Goal: Task Accomplishment & Management: Understand process/instructions

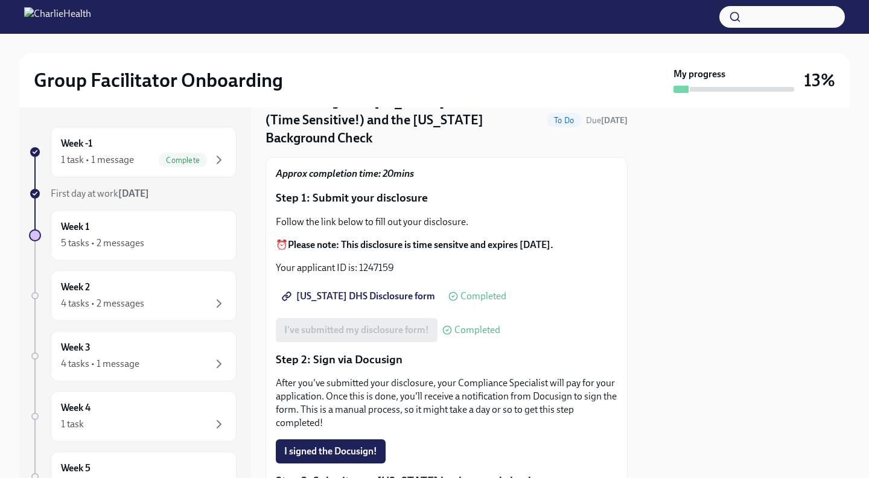
scroll to position [54, 0]
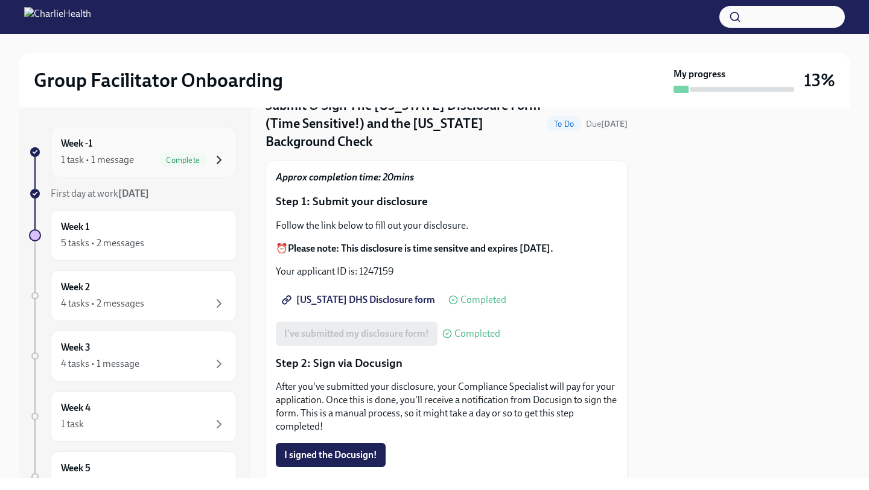
click at [212, 158] on icon "button" at bounding box center [219, 160] width 14 height 14
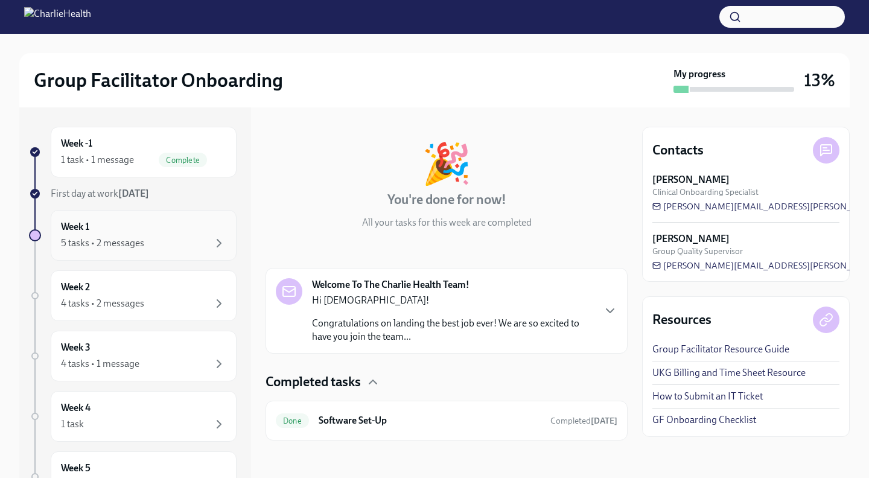
click at [98, 247] on div "5 tasks • 2 messages" at bounding box center [102, 243] width 83 height 13
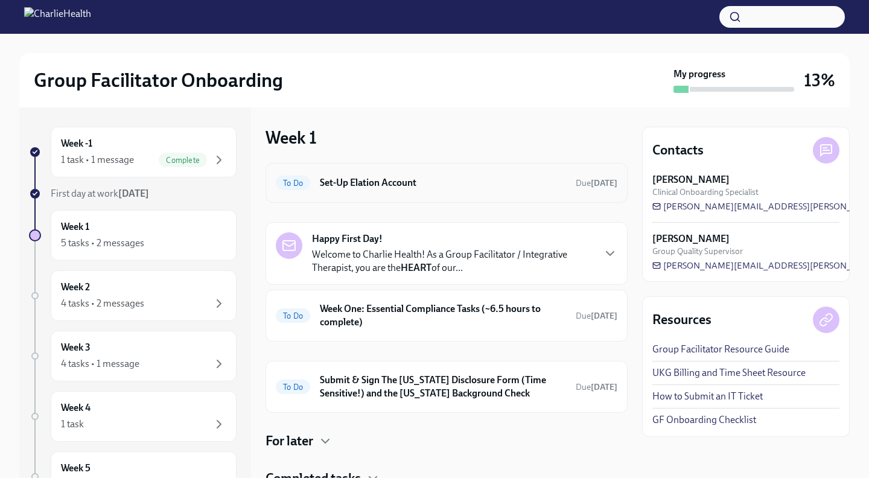
click at [396, 182] on h6 "Set-Up Elation Account" at bounding box center [443, 182] width 246 height 13
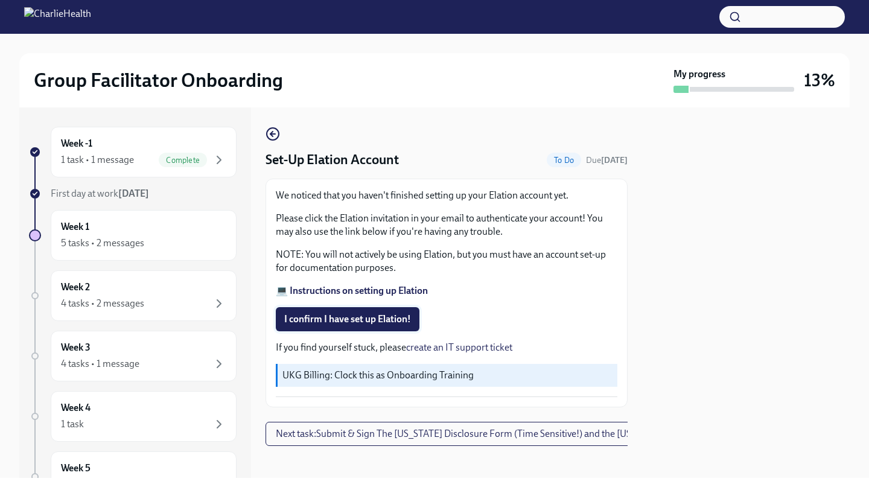
click at [351, 315] on span "I confirm I have set up Elation!" at bounding box center [347, 319] width 127 height 12
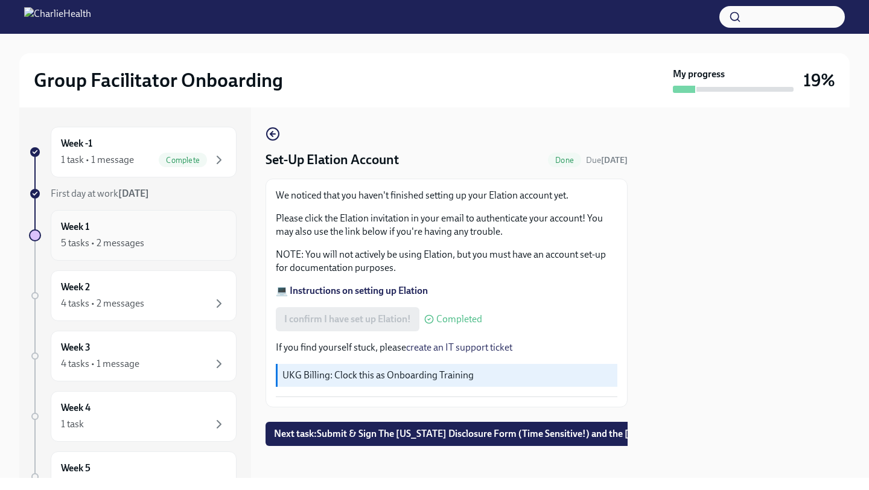
click at [164, 227] on div "Week 1 5 tasks • 2 messages" at bounding box center [143, 235] width 165 height 30
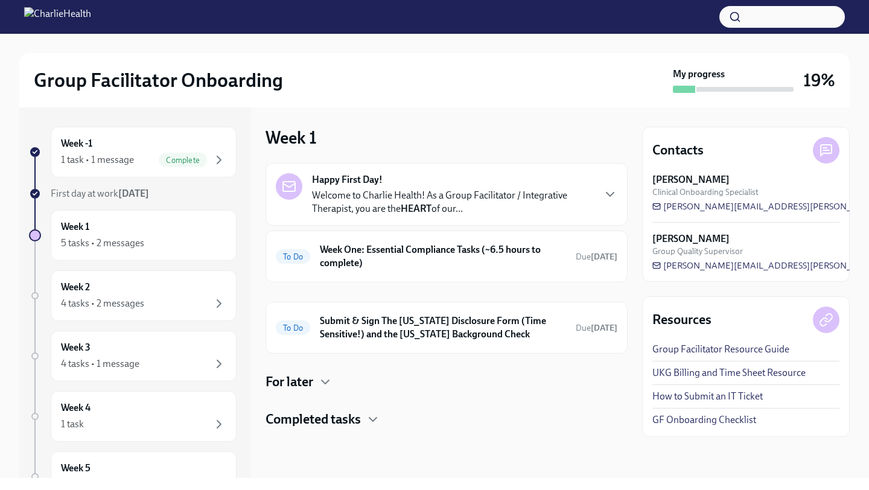
click at [372, 203] on p "Welcome to Charlie Health! As a Group Facilitator / Integrative Therapist, you …" at bounding box center [452, 202] width 281 height 27
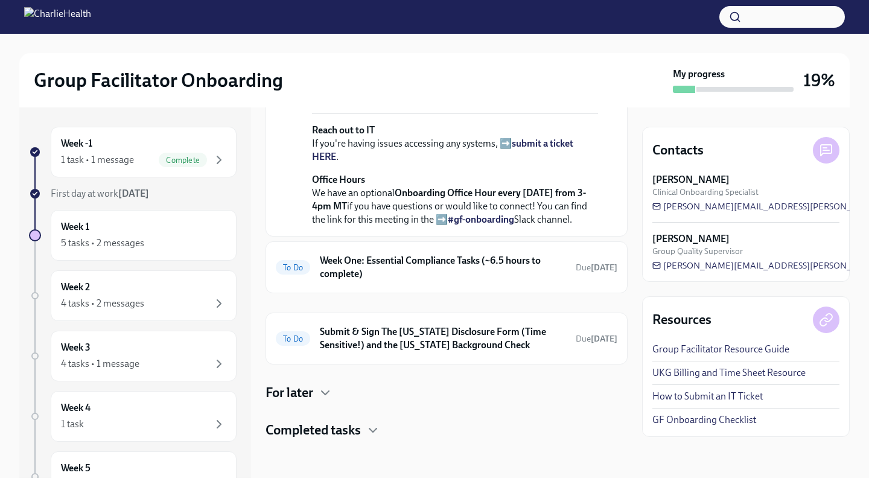
scroll to position [530, 0]
click at [352, 267] on h6 "Week One: Essential Compliance Tasks (~6.5 hours to complete)" at bounding box center [443, 267] width 246 height 27
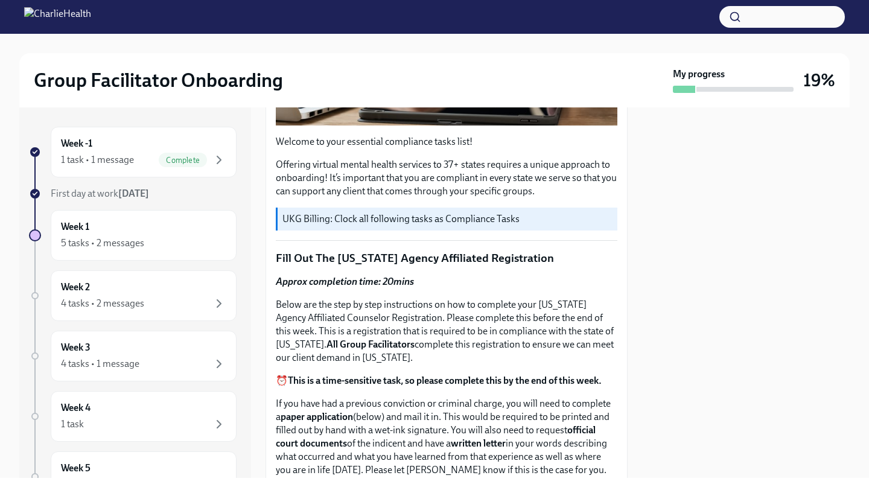
scroll to position [336, 0]
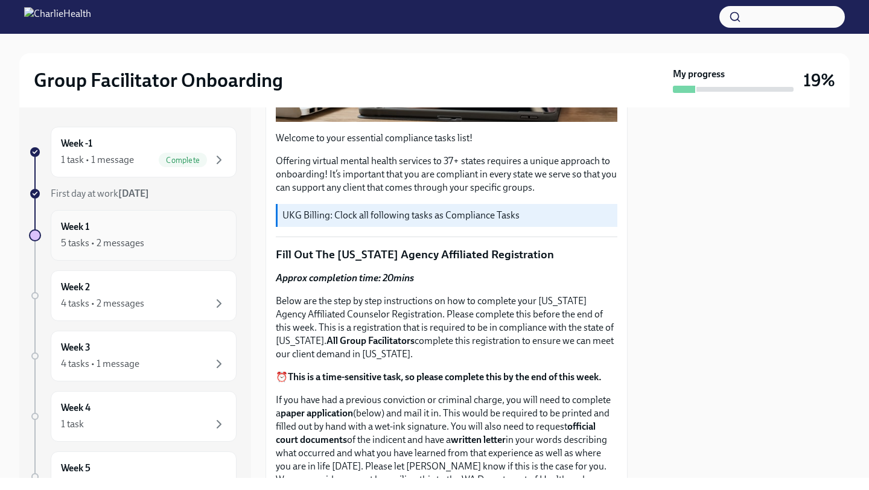
click at [191, 253] on div "Week 1 5 tasks • 2 messages" at bounding box center [144, 235] width 186 height 51
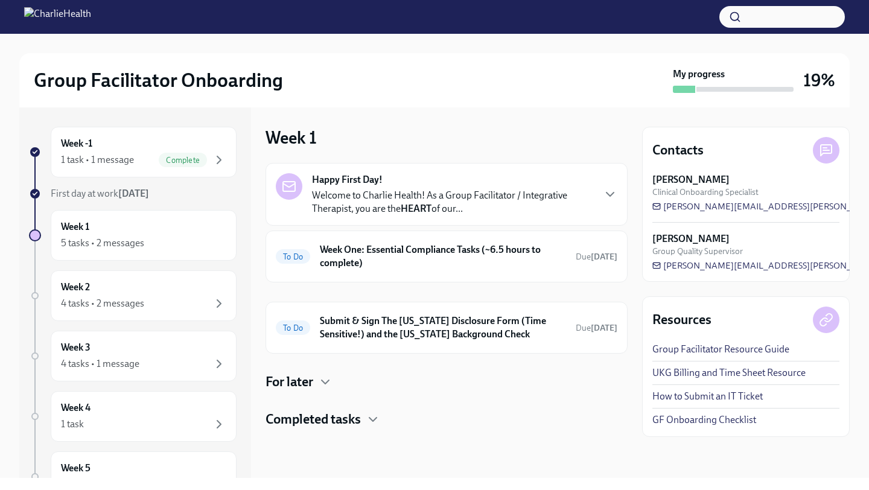
click at [741, 374] on link "UKG Billing and Time Sheet Resource" at bounding box center [728, 372] width 153 height 13
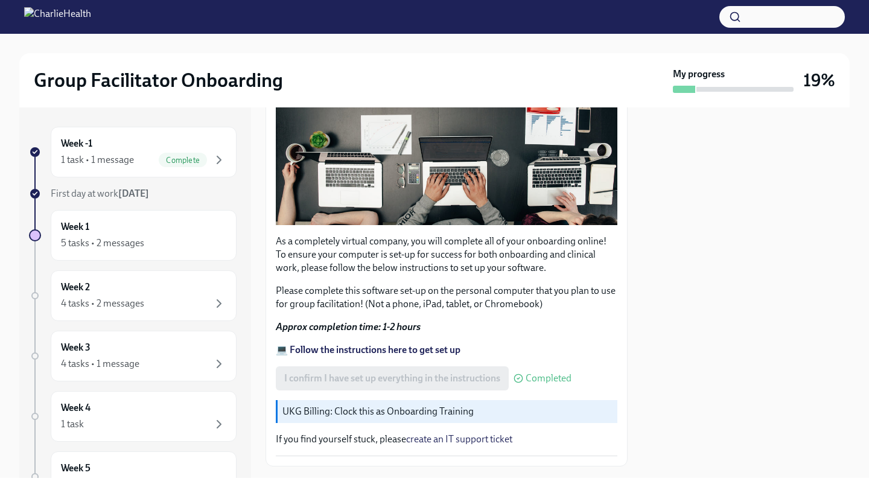
scroll to position [327, 0]
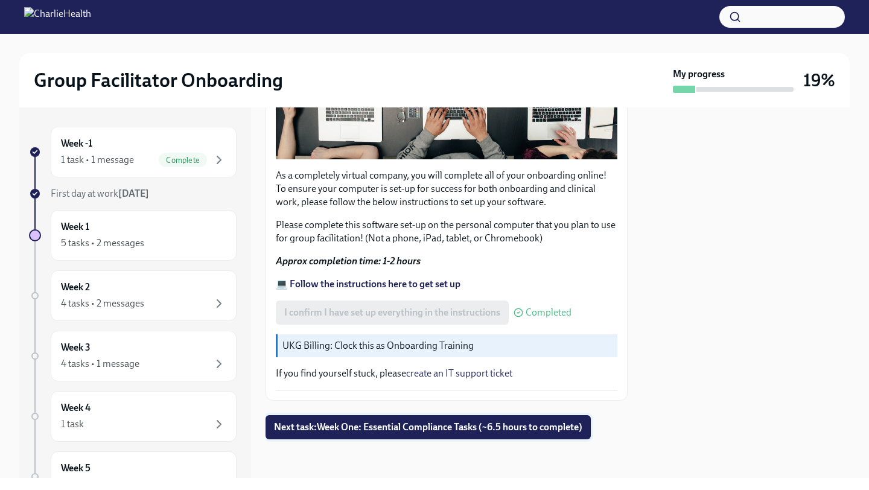
click at [387, 423] on span "Next task : Week One: Essential Compliance Tasks (~6.5 hours to complete)" at bounding box center [428, 427] width 308 height 12
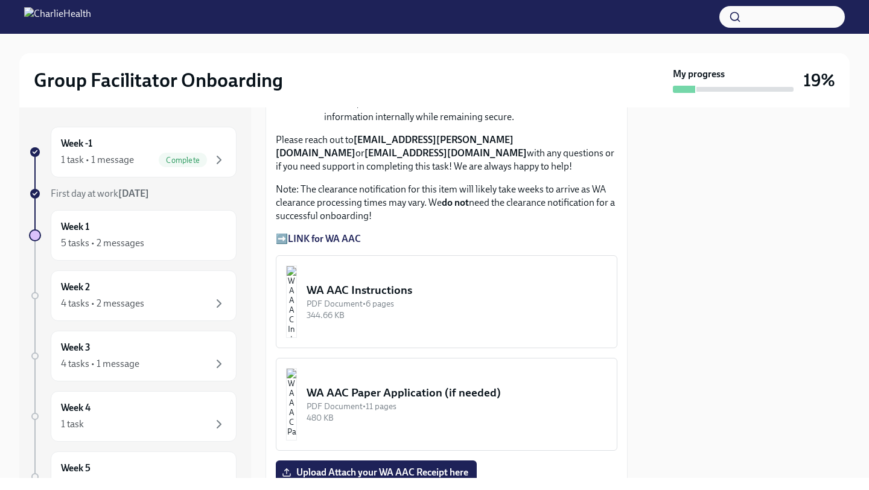
scroll to position [987, 0]
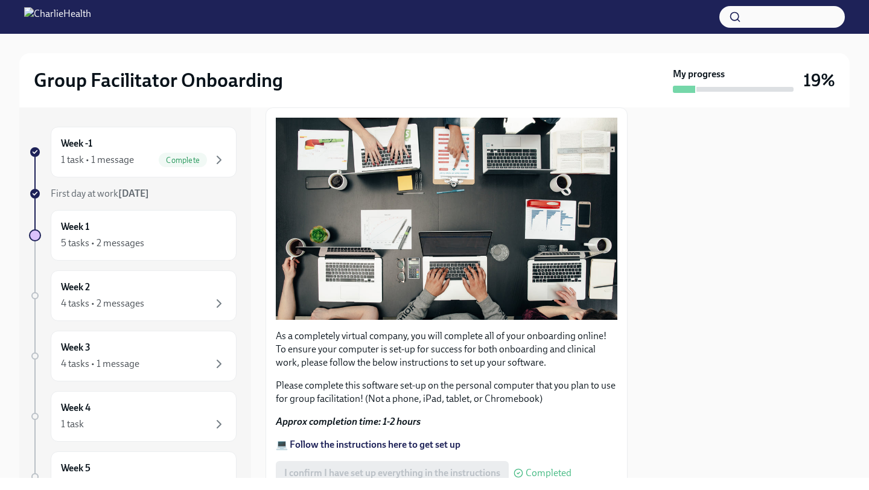
scroll to position [327, 0]
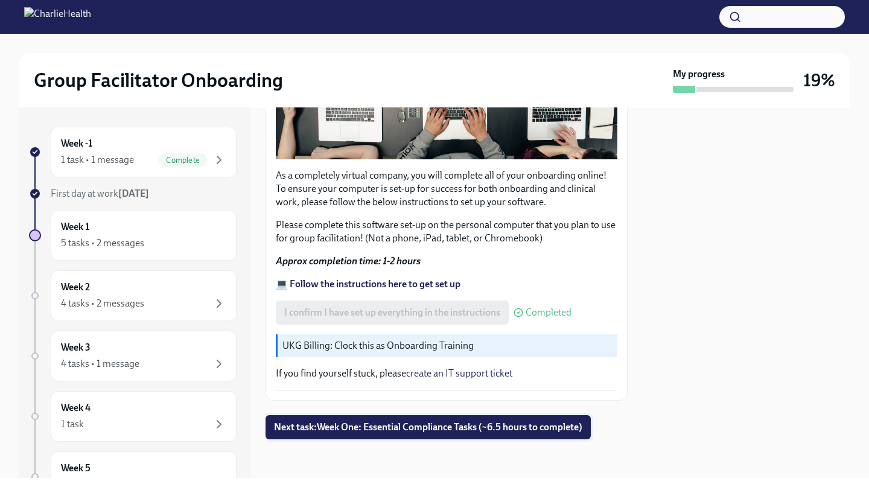
click at [396, 429] on span "Next task : Week One: Essential Compliance Tasks (~6.5 hours to complete)" at bounding box center [428, 427] width 308 height 12
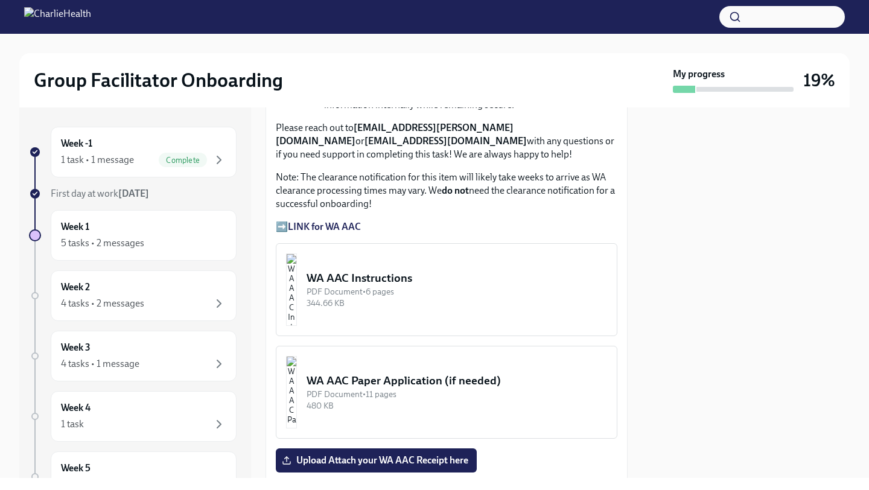
scroll to position [999, 0]
click at [318, 225] on strong "LINK for WA AAC" at bounding box center [324, 225] width 73 height 11
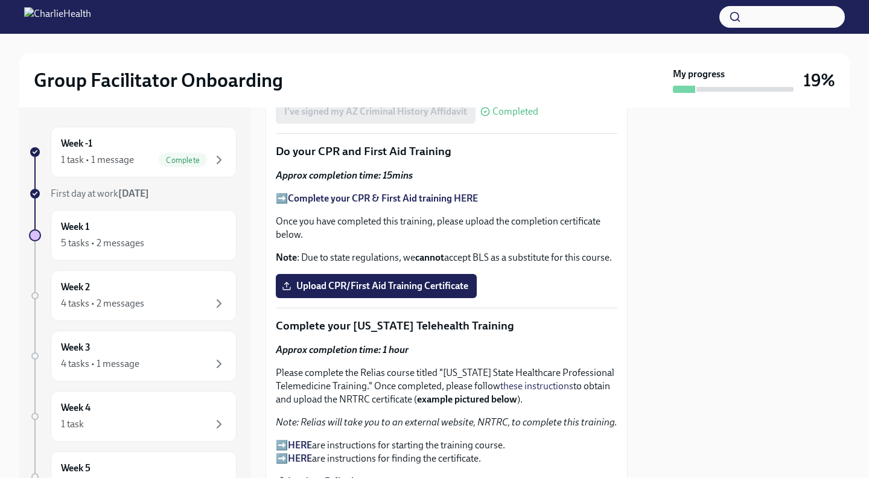
scroll to position [1742, 0]
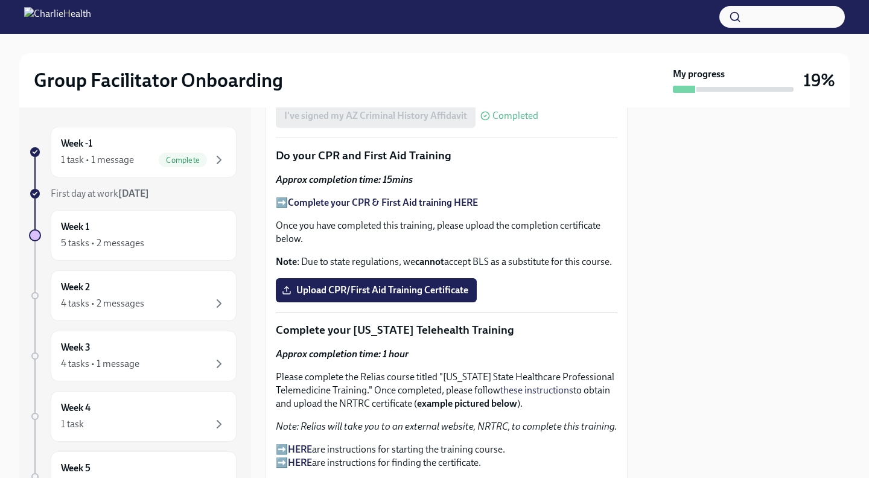
click at [366, 206] on strong "Complete your CPR & First Aid training HERE" at bounding box center [383, 202] width 190 height 11
click at [398, 298] on label "Upload CPR/First Aid Training Certificate" at bounding box center [376, 290] width 201 height 24
click at [0, 0] on input "Upload CPR/First Aid Training Certificate" at bounding box center [0, 0] width 0 height 0
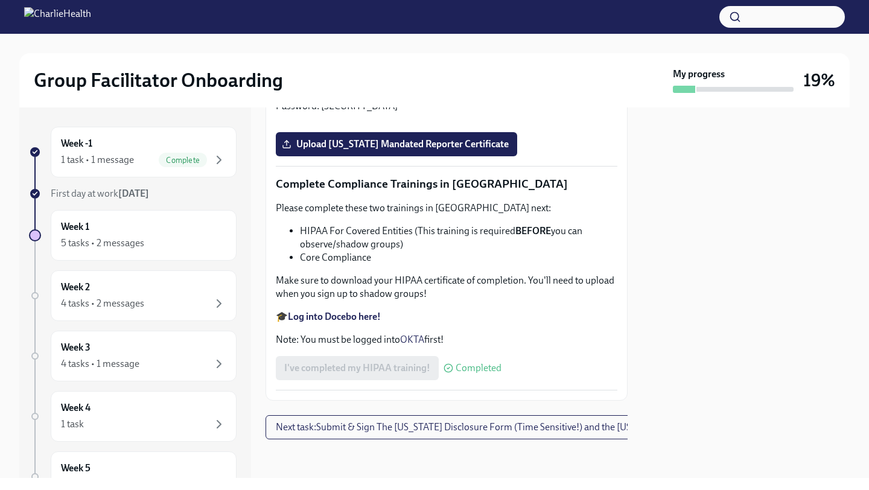
scroll to position [2864, 0]
click at [477, 430] on span "Next task : Submit & Sign The Utah Disclosure Form (Time Sensitive!) and the Lo…" at bounding box center [510, 427] width 469 height 12
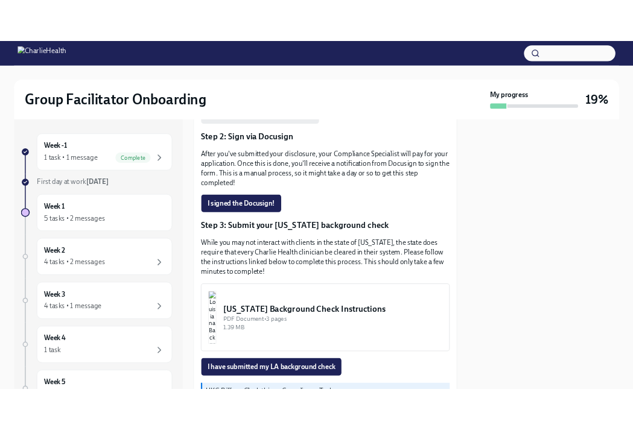
scroll to position [342, 0]
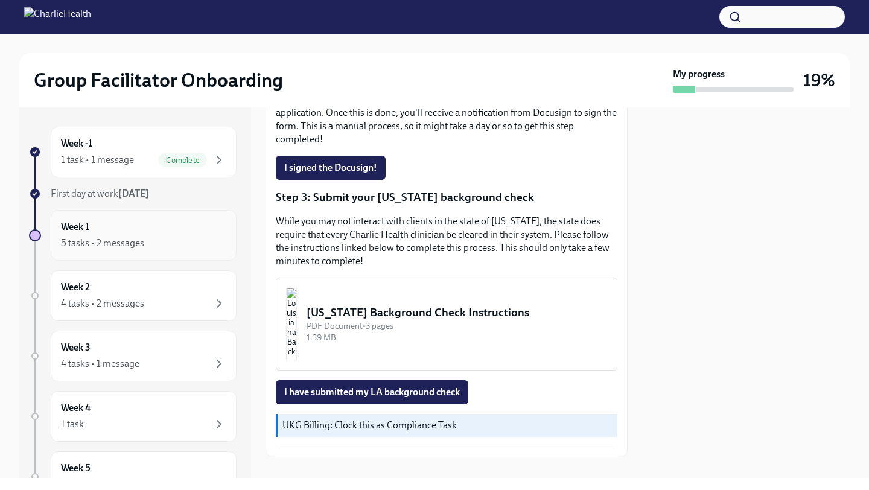
click at [125, 243] on div "5 tasks • 2 messages" at bounding box center [102, 243] width 83 height 13
